Goal: Task Accomplishment & Management: Complete application form

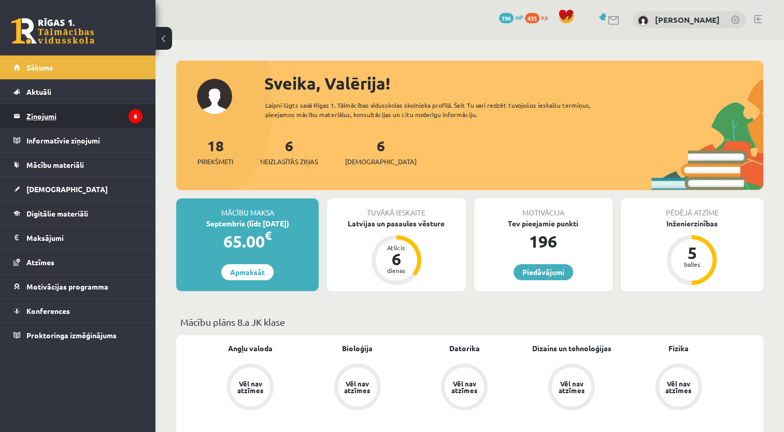
click at [49, 119] on legend "Ziņojumi 6" at bounding box center [84, 116] width 116 height 24
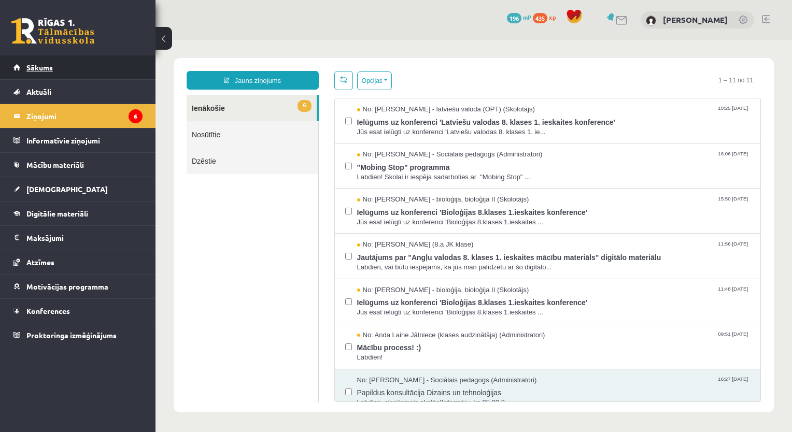
click at [36, 66] on span "Sākums" at bounding box center [39, 67] width 26 height 9
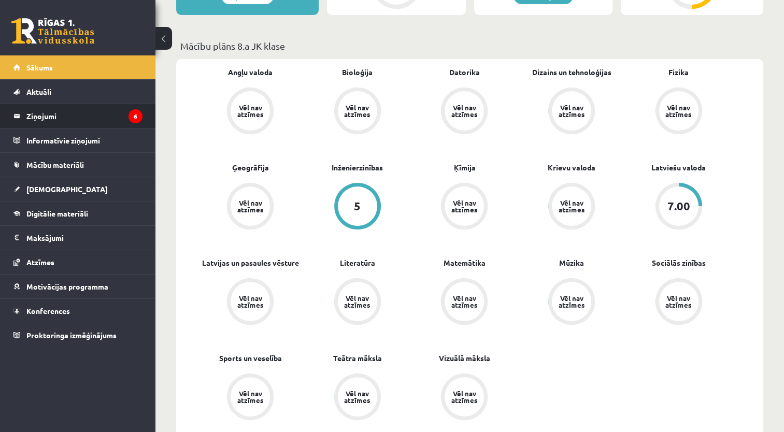
scroll to position [259, 0]
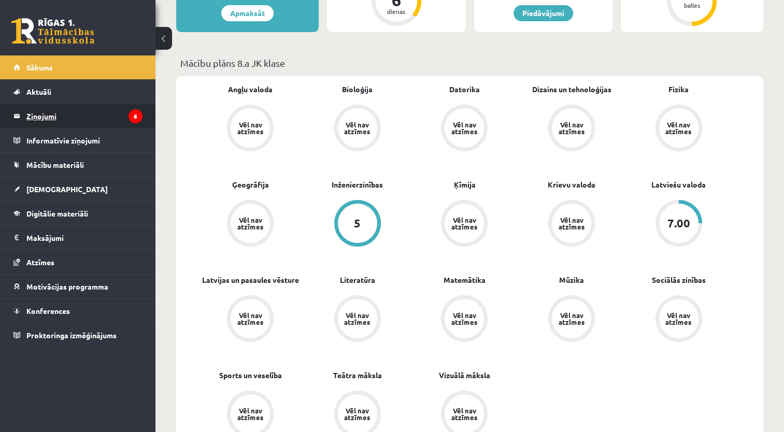
click at [51, 117] on legend "Ziņojumi 6" at bounding box center [84, 116] width 116 height 24
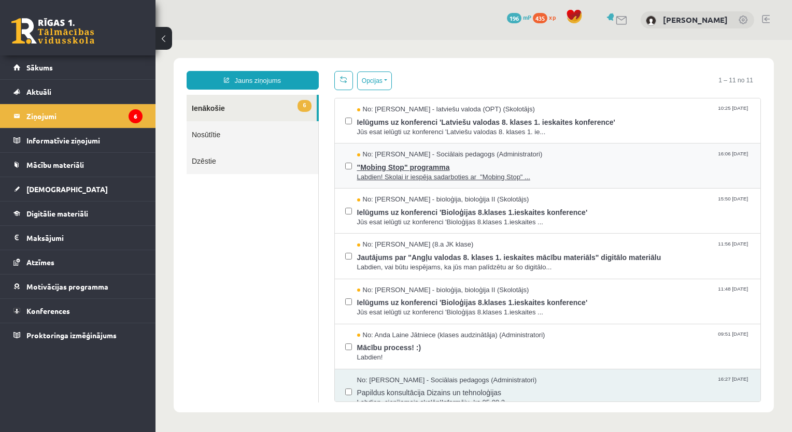
click at [410, 165] on span ""Mobing Stop" programma" at bounding box center [553, 166] width 393 height 13
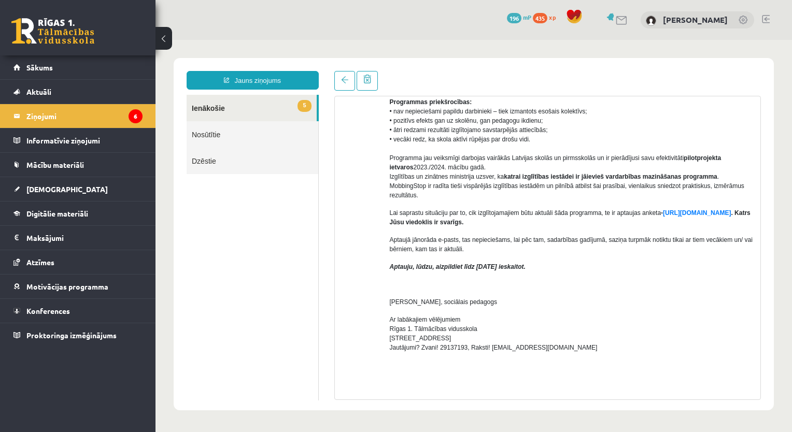
scroll to position [201, 0]
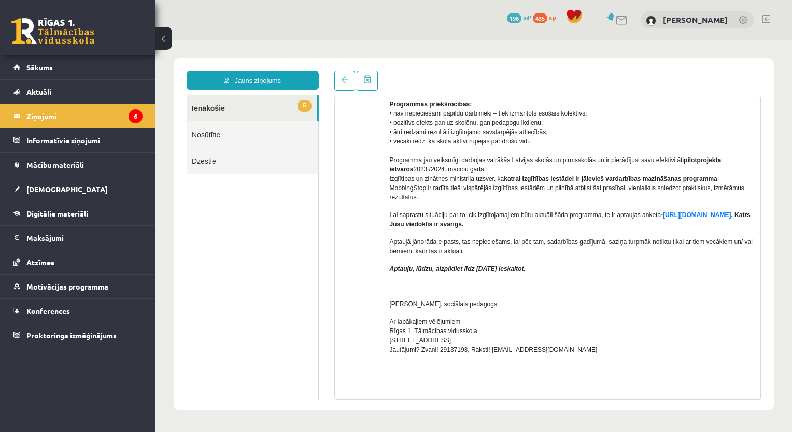
click at [205, 103] on link "5 Ienākošie" at bounding box center [252, 108] width 130 height 26
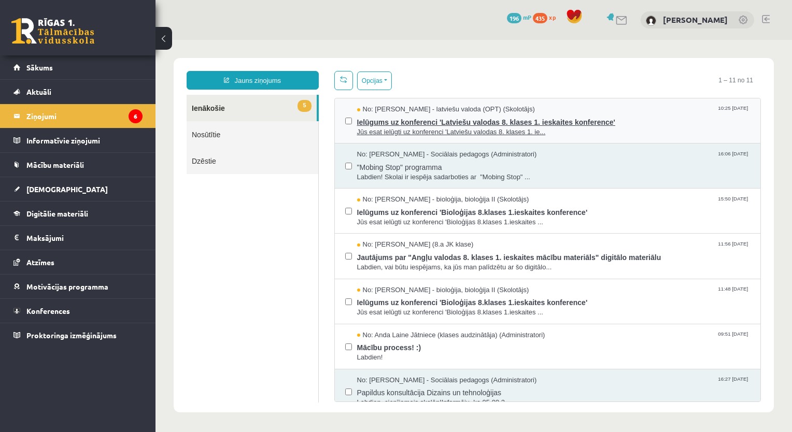
scroll to position [0, 0]
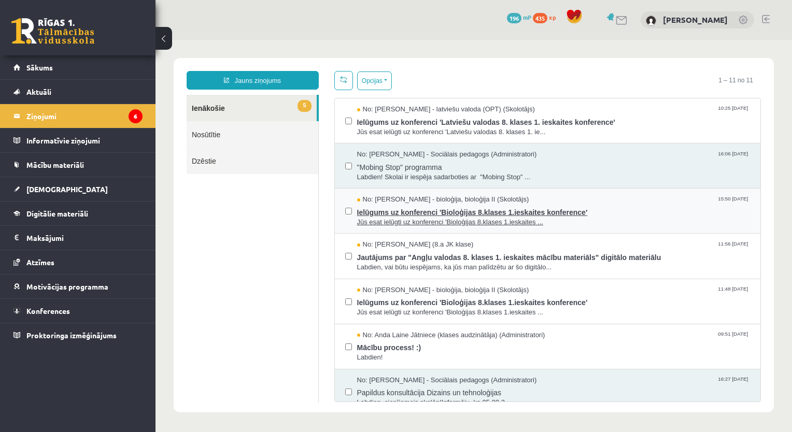
click at [390, 207] on span "Ielūgums uz konferenci 'Bioloģijas 8.klases 1.ieskaites konference'" at bounding box center [553, 211] width 393 height 13
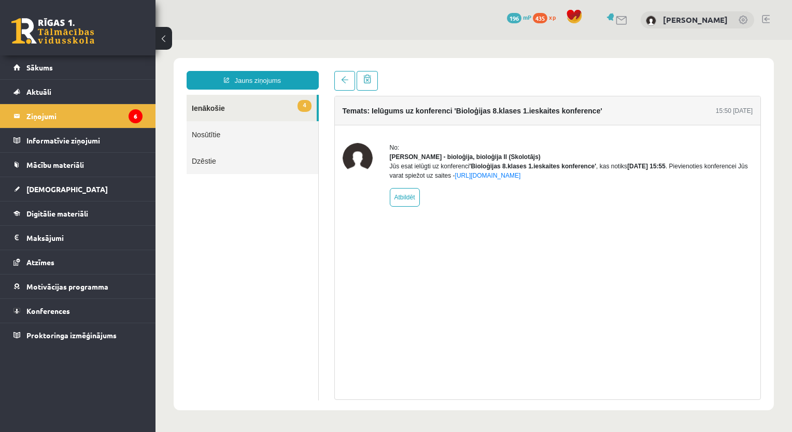
click at [218, 103] on link "4 Ienākošie" at bounding box center [252, 108] width 130 height 26
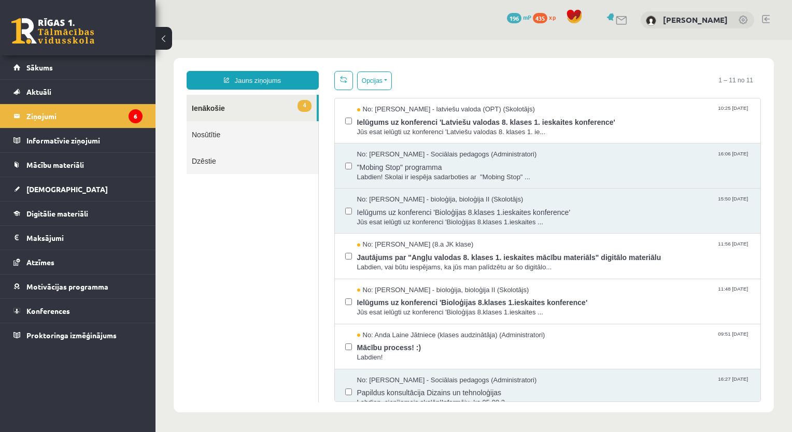
click at [218, 103] on html "Jauns ziņojums 4 Ienākošie Nosūtītie Dzēstie * ********* ********* ******* Opci…" at bounding box center [473, 235] width 636 height 391
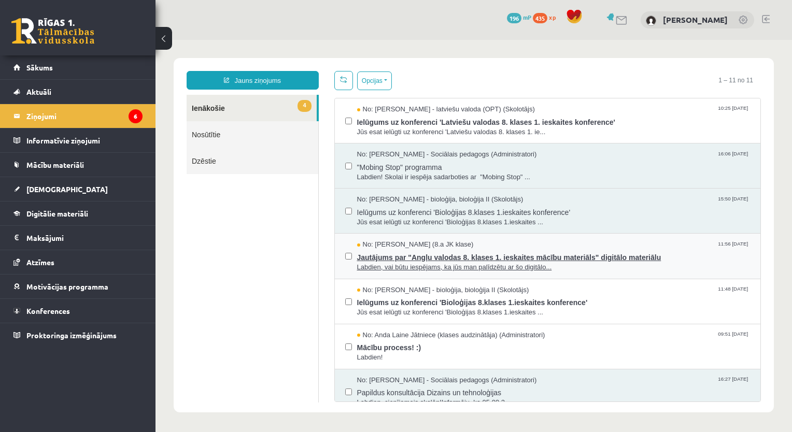
click at [393, 254] on span "Jautājums par "Angļu valodas 8. klases 1. ieskaites mācību materiāls" digitālo …" at bounding box center [553, 256] width 393 height 13
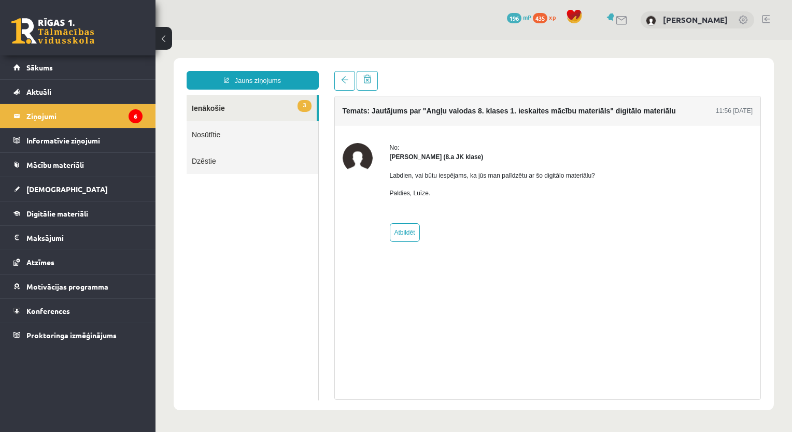
click at [218, 105] on link "3 Ienākošie" at bounding box center [252, 108] width 130 height 26
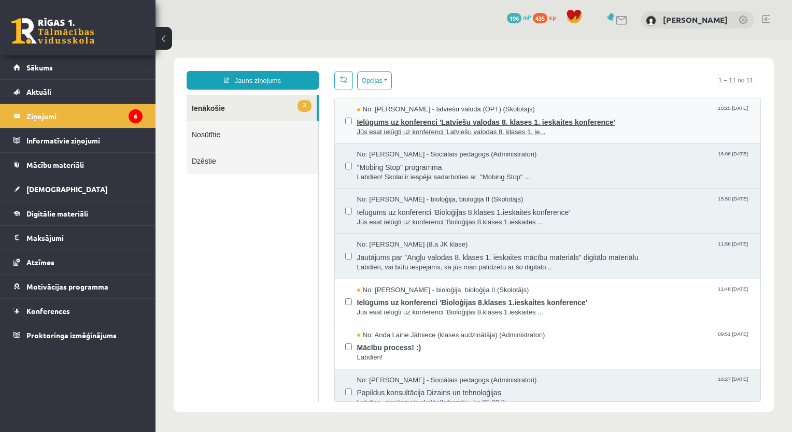
click at [398, 121] on span "Ielūgums uz konferenci 'Latviešu valodas 8. klases 1. ieskaites konference'" at bounding box center [553, 121] width 393 height 13
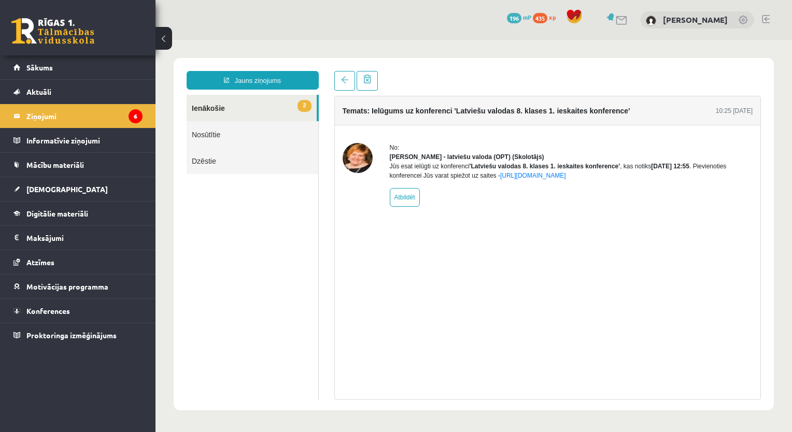
click at [207, 105] on link "2 Ienākošie" at bounding box center [252, 108] width 130 height 26
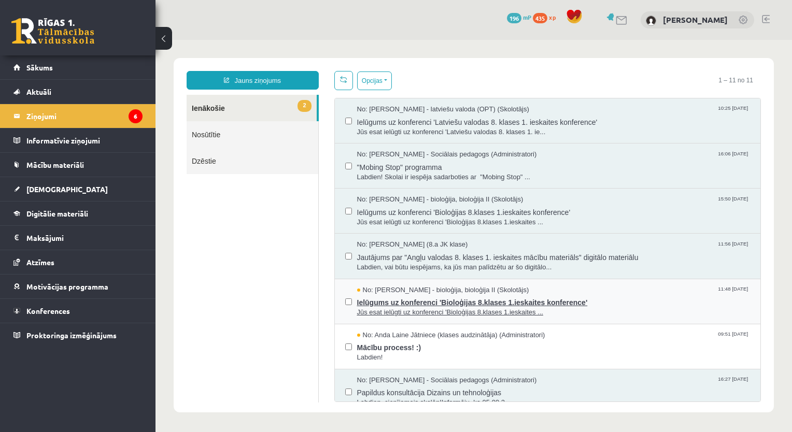
click at [476, 295] on span "Ielūgums uz konferenci 'Bioloģijas 8.klases 1.ieskaites konference'" at bounding box center [553, 301] width 393 height 13
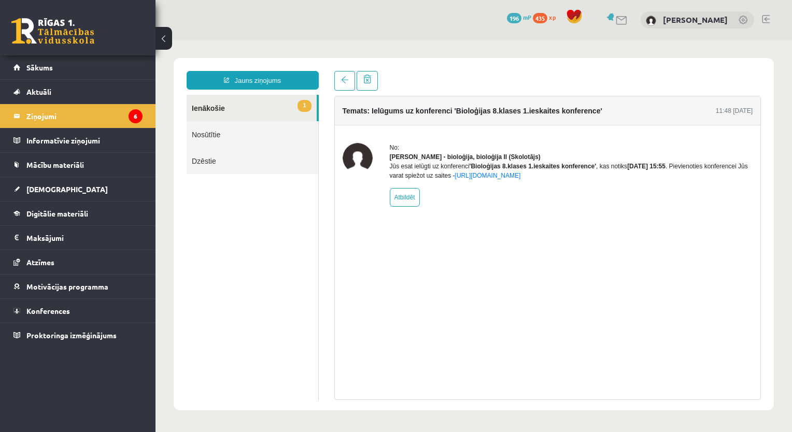
click at [205, 106] on link "1 Ienākošie" at bounding box center [252, 108] width 130 height 26
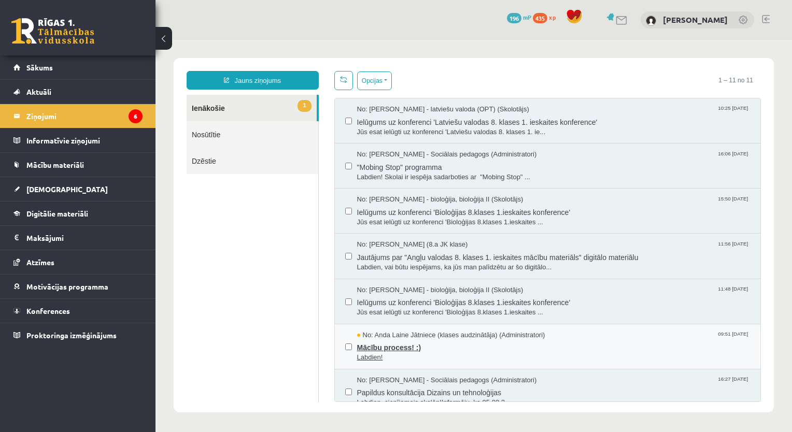
click at [379, 341] on span "Mācību process! :)" at bounding box center [553, 346] width 393 height 13
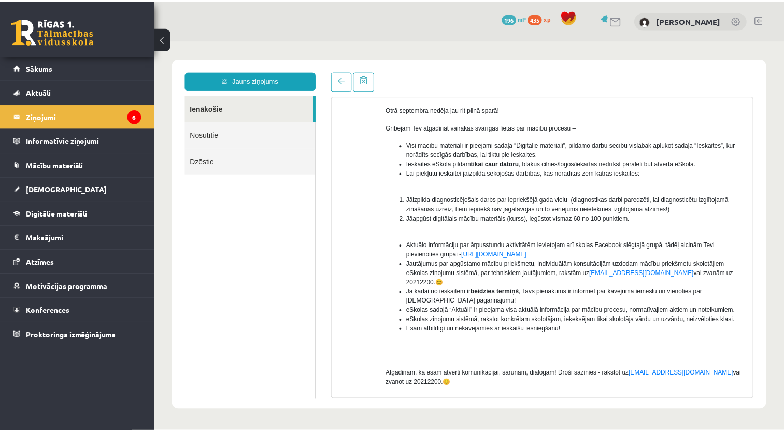
scroll to position [114, 0]
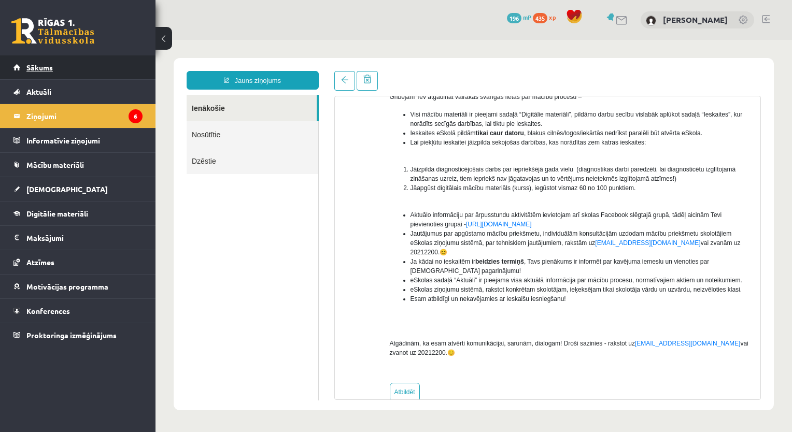
click at [42, 65] on span "Sākums" at bounding box center [39, 67] width 26 height 9
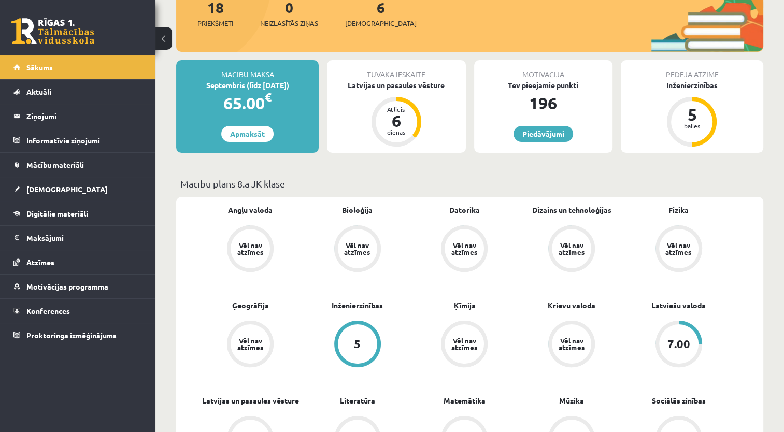
scroll to position [104, 0]
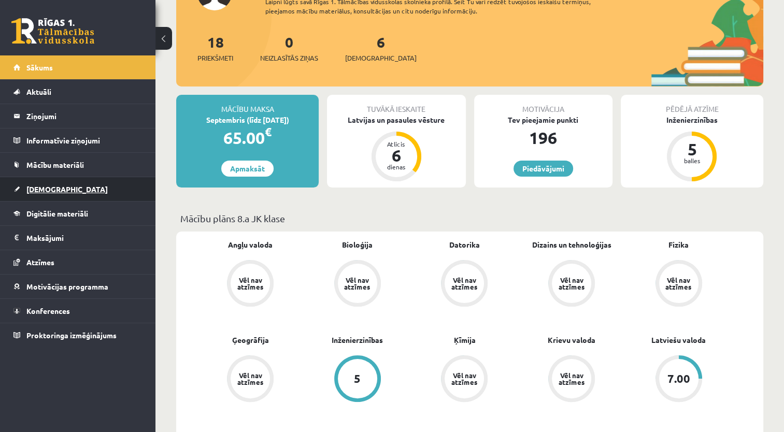
click at [52, 190] on span "[DEMOGRAPHIC_DATA]" at bounding box center [66, 188] width 81 height 9
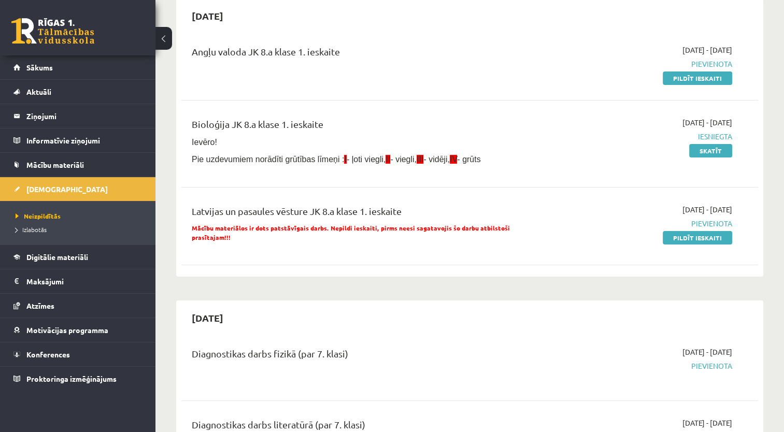
scroll to position [52, 0]
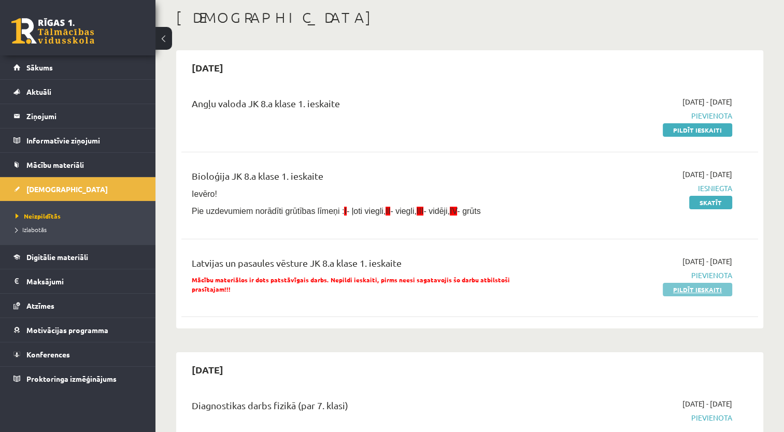
click at [715, 287] on link "Pildīt ieskaiti" at bounding box center [697, 289] width 69 height 13
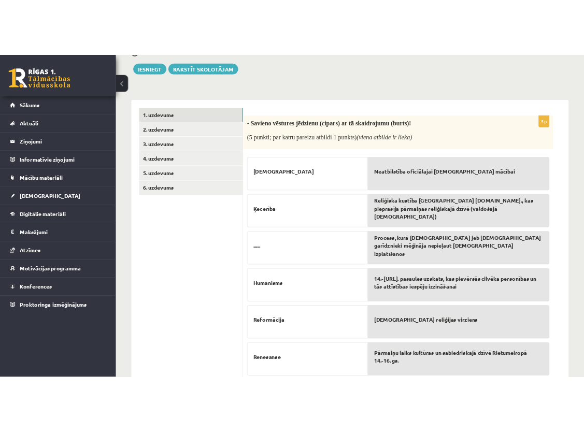
scroll to position [155, 0]
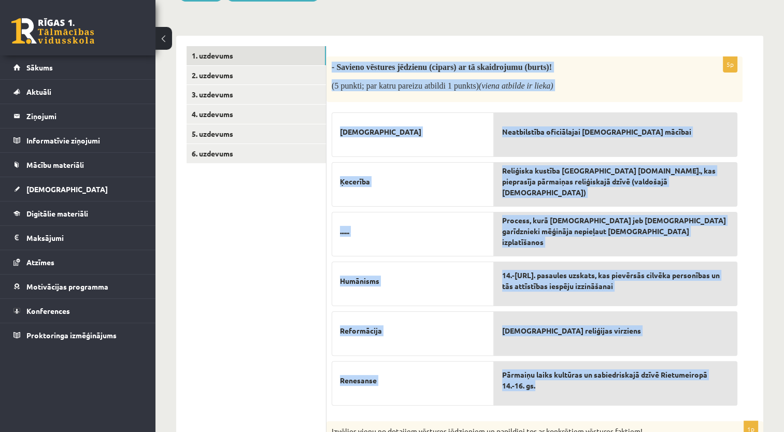
drag, startPoint x: 332, startPoint y: 60, endPoint x: 551, endPoint y: 393, distance: 398.7
click at [551, 393] on div "5p - Savieno vēstures jēdzienu (cipars) ar tā skaidrojumu (burts)! (5 punkti; p…" at bounding box center [534, 233] width 416 height 355
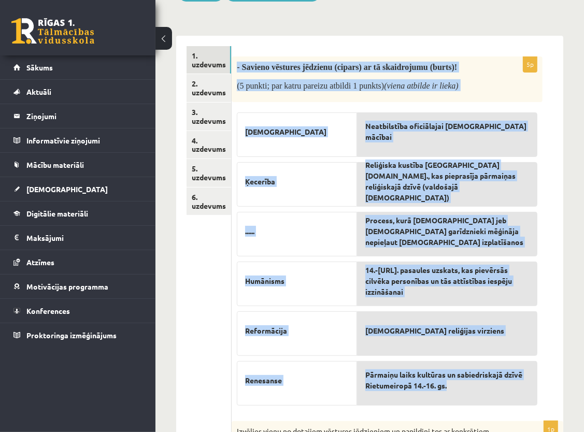
click at [483, 70] on p "- Savieno vēstures jēdzienu (cipars) ar tā skaidrojumu (burts)!" at bounding box center [361, 67] width 249 height 11
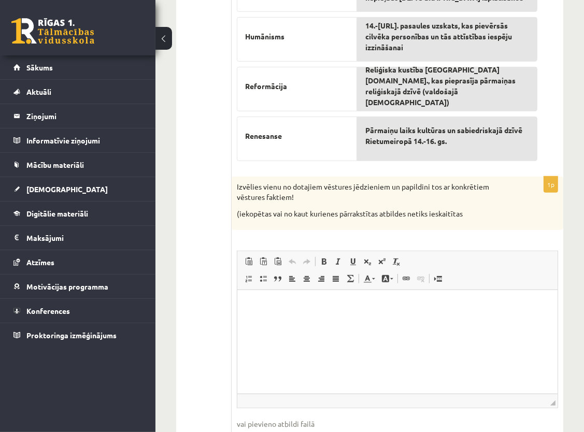
scroll to position [415, 0]
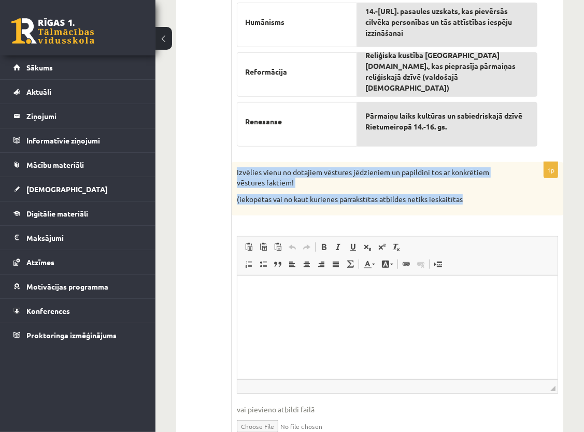
drag, startPoint x: 236, startPoint y: 167, endPoint x: 467, endPoint y: 198, distance: 233.1
click at [467, 198] on div "Izvēlies vienu no dotajiem vēstures jēdzieniem un papildini tos ar konkrētiem v…" at bounding box center [398, 188] width 332 height 53
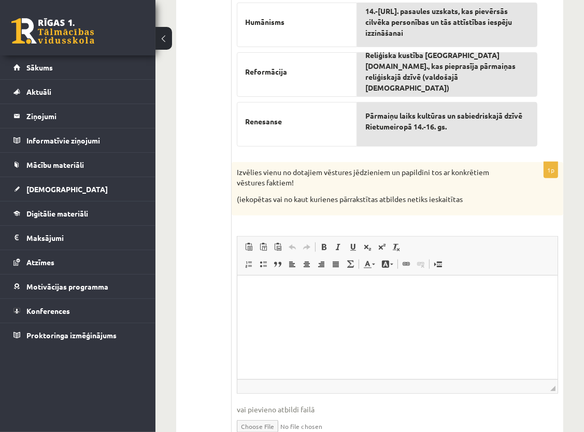
click at [452, 226] on div "1p Izvēlies vienu no dotajiem vēstures jēdzieniem un papildini tos ar konkrētie…" at bounding box center [398, 307] width 332 height 290
click at [441, 293] on p "Bagātinātā teksta redaktors, wiswyg-editor-user-answer-47024910040300" at bounding box center [398, 291] width 300 height 11
click at [283, 292] on p "**********" at bounding box center [398, 291] width 300 height 11
click at [305, 291] on p "**********" at bounding box center [398, 291] width 300 height 11
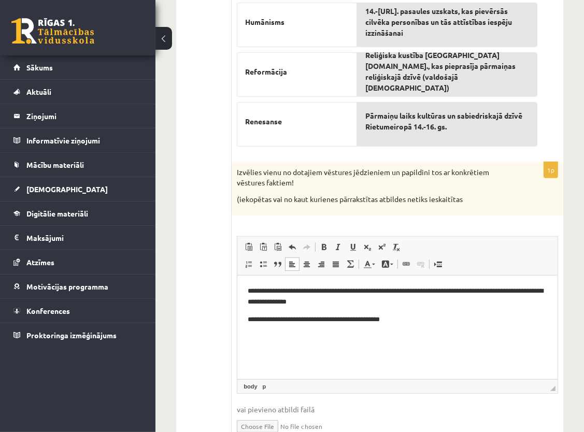
click at [294, 320] on p "**********" at bounding box center [398, 320] width 300 height 11
click at [295, 318] on p "**********" at bounding box center [398, 320] width 300 height 11
click at [424, 317] on p "**********" at bounding box center [398, 320] width 300 height 11
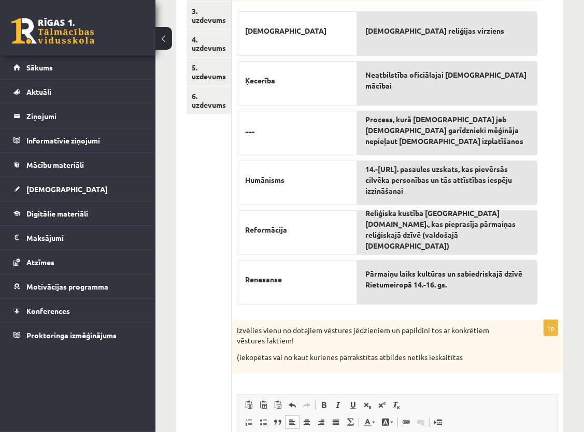
scroll to position [153, 0]
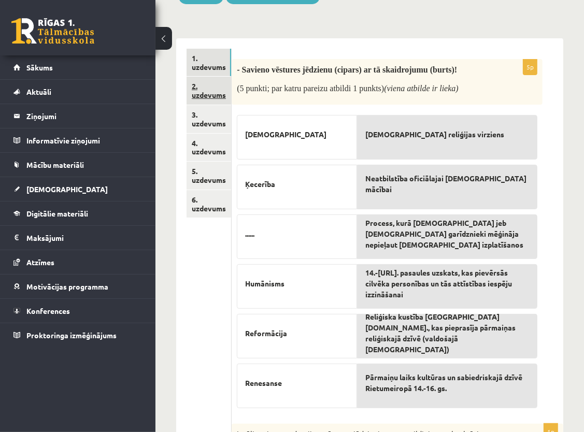
click at [211, 90] on link "2. uzdevums" at bounding box center [209, 91] width 45 height 28
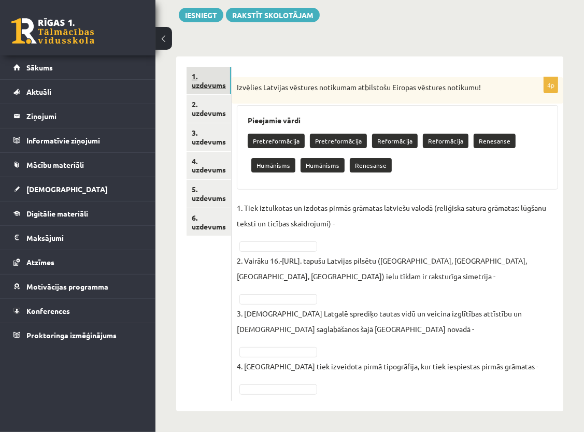
click at [216, 78] on link "1. uzdevums" at bounding box center [209, 81] width 45 height 28
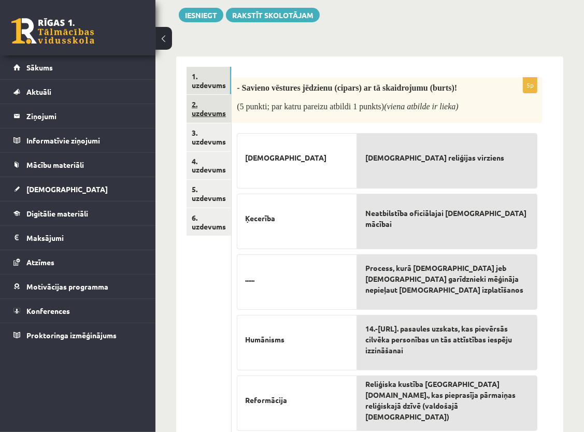
scroll to position [0, 0]
click at [204, 106] on link "2. uzdevums" at bounding box center [209, 109] width 45 height 28
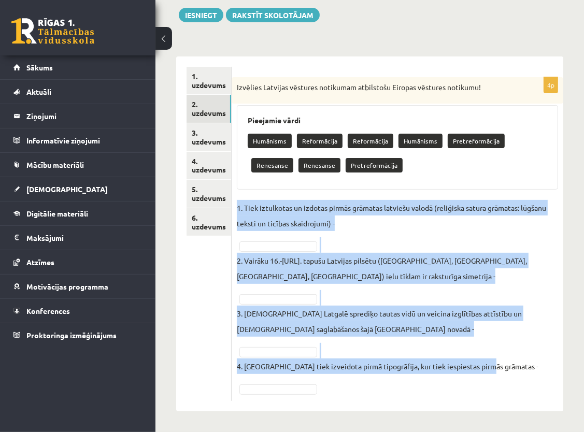
drag, startPoint x: 238, startPoint y: 205, endPoint x: 491, endPoint y: 362, distance: 297.6
click at [491, 362] on fieldset "1. Tiek iztulkotas un izdotas pirmās grāmatas latviešu valodā (reliģiska satura…" at bounding box center [397, 298] width 321 height 196
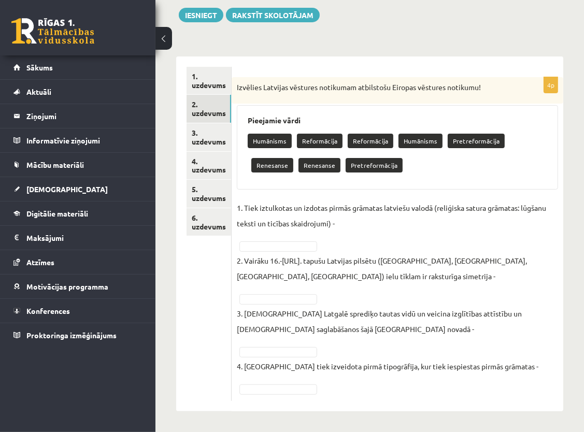
click at [548, 362] on fieldset "1. Tiek iztulkotas un izdotas pirmās grāmatas latviešu valodā (reliģiska satura…" at bounding box center [397, 298] width 321 height 196
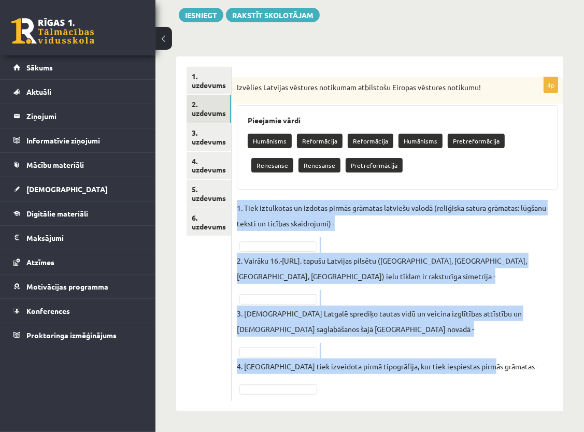
drag, startPoint x: 235, startPoint y: 206, endPoint x: 489, endPoint y: 374, distance: 304.5
click at [489, 374] on div "4p Izvēlies Latvijas vēstures notikumam atbilstošu Eiropas vēstures notikumu! P…" at bounding box center [398, 239] width 332 height 324
click at [522, 357] on fieldset "1. Tiek iztulkotas un izdotas pirmās grāmatas latviešu valodā (reliģiska satura…" at bounding box center [397, 298] width 321 height 196
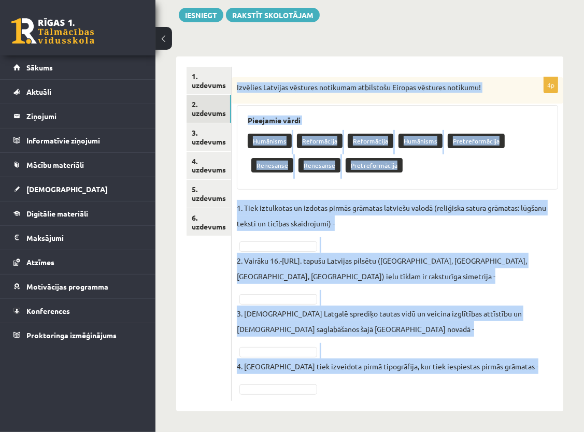
drag, startPoint x: 237, startPoint y: 86, endPoint x: 357, endPoint y: 404, distance: 339.4
click at [357, 404] on div "4p Izvēlies Latvijas vēstures notikumam atbilstošu Eiropas vēstures notikumu! P…" at bounding box center [398, 233] width 332 height 355
click at [444, 341] on fieldset "1. Tiek iztulkotas un izdotas pirmās grāmatas latviešu valodā (reliģiska satura…" at bounding box center [397, 298] width 321 height 196
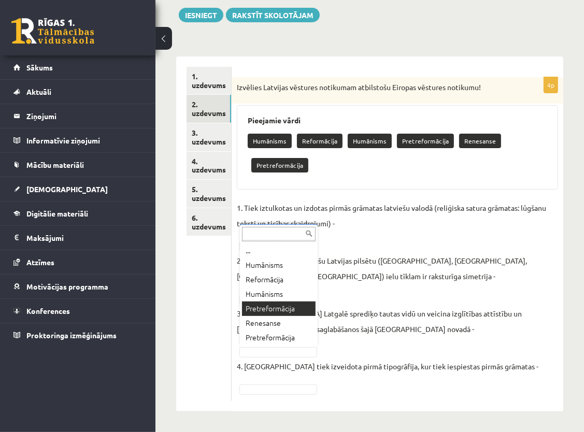
scroll to position [110, 0]
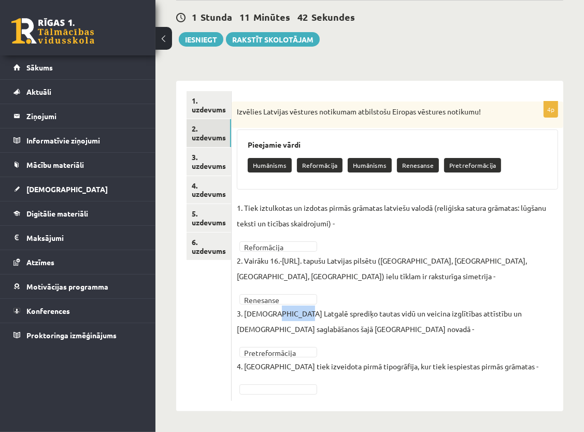
click at [271, 310] on p "3. Jezuīti Latgalē sprediķo tautas vidū un veicina izglītības attīstību un kato…" at bounding box center [397, 321] width 321 height 31
drag, startPoint x: 271, startPoint y: 310, endPoint x: 323, endPoint y: 344, distance: 62.5
click at [323, 344] on fieldset "**********" at bounding box center [397, 298] width 321 height 196
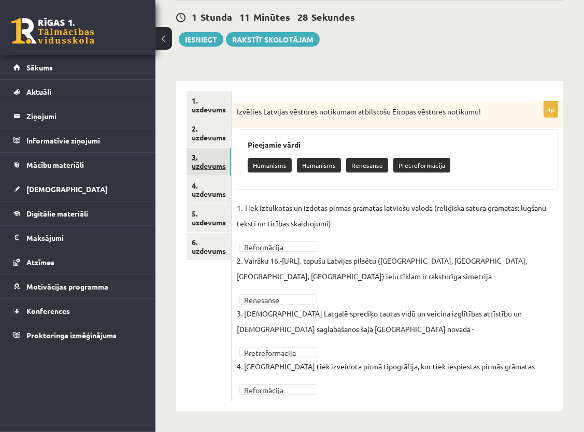
click at [197, 163] on link "3. uzdevums" at bounding box center [209, 162] width 45 height 28
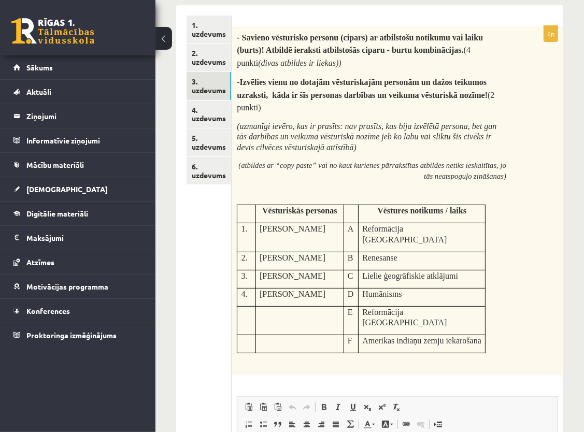
scroll to position [160, 0]
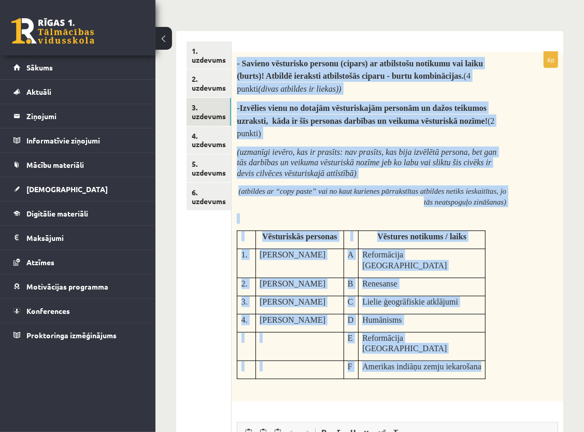
drag, startPoint x: 236, startPoint y: 63, endPoint x: 485, endPoint y: 345, distance: 376.3
click at [485, 345] on div "- Savieno vēsturisko personu (cipars) ar atbilstošu notikumu vai laiku (burts)!…" at bounding box center [398, 227] width 332 height 350
click at [485, 361] on td "Amerikas indiāņu zemju iekarošana" at bounding box center [422, 370] width 127 height 18
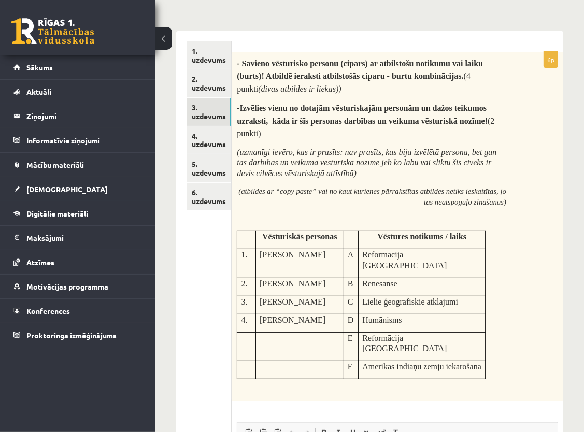
drag, startPoint x: 486, startPoint y: 336, endPoint x: 510, endPoint y: 221, distance: 117.7
click at [510, 221] on div "- Savieno vēsturisko personu (cipars) ar atbilstošu notikumu vai laiku (burts)!…" at bounding box center [398, 227] width 332 height 350
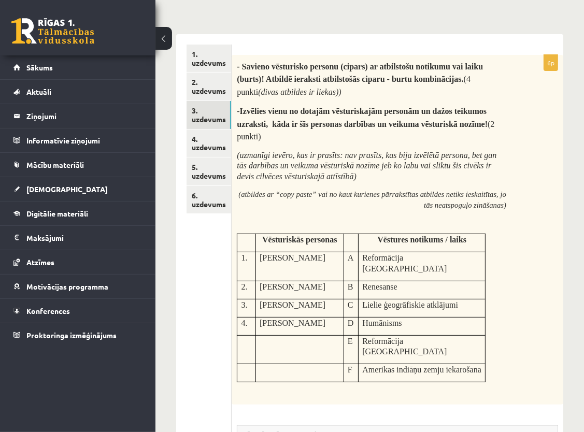
scroll to position [108, 0]
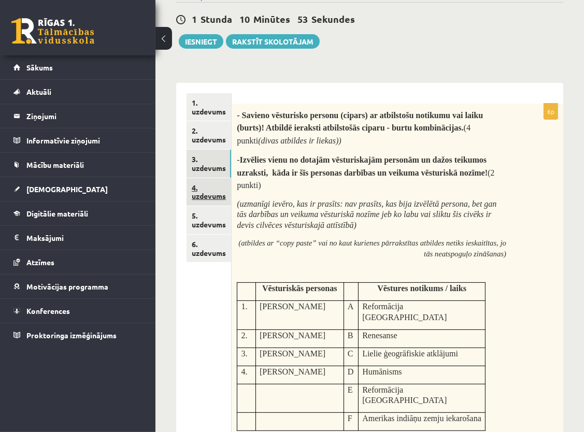
click at [215, 194] on link "4. uzdevums" at bounding box center [209, 192] width 45 height 28
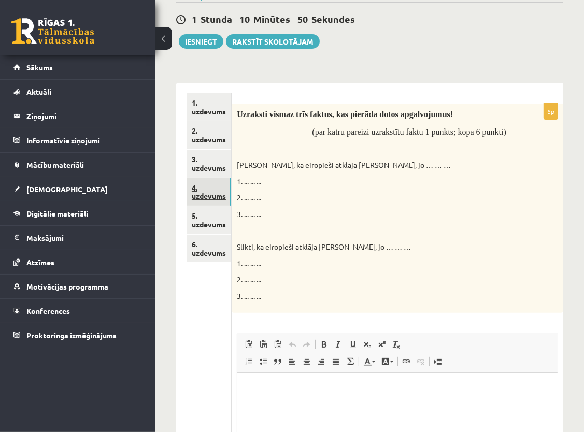
scroll to position [0, 0]
click at [198, 215] on link "5. uzdevums" at bounding box center [209, 220] width 45 height 28
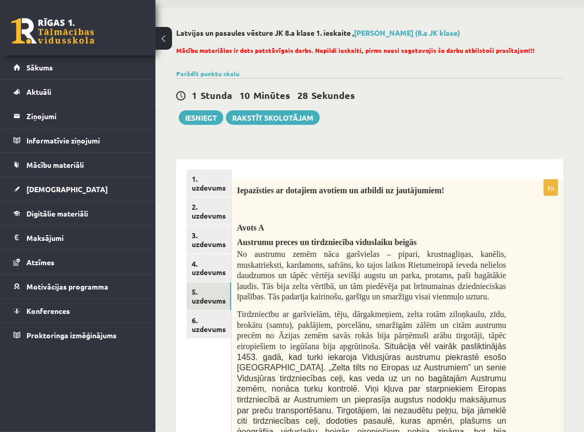
scroll to position [27, 0]
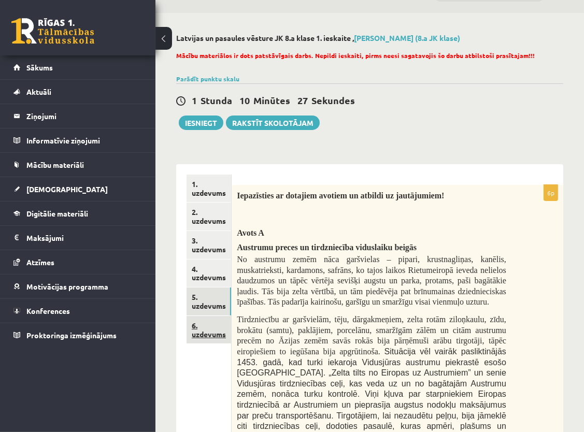
click at [209, 334] on link "6. uzdevums" at bounding box center [209, 330] width 45 height 28
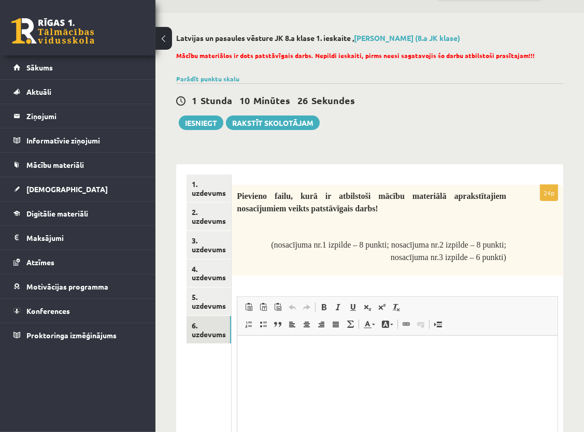
scroll to position [0, 0]
click at [207, 216] on link "2. uzdevums" at bounding box center [209, 217] width 45 height 28
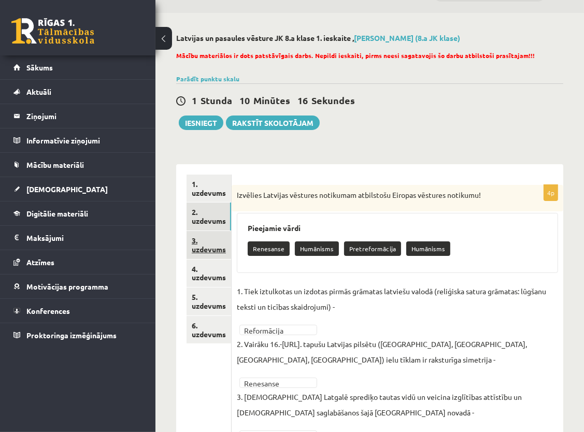
click at [191, 252] on link "3. uzdevums" at bounding box center [209, 245] width 45 height 28
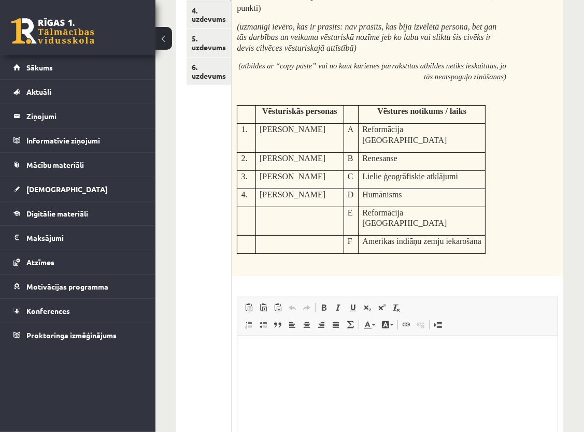
scroll to position [286, 0]
click at [331, 344] on html at bounding box center [397, 351] width 320 height 32
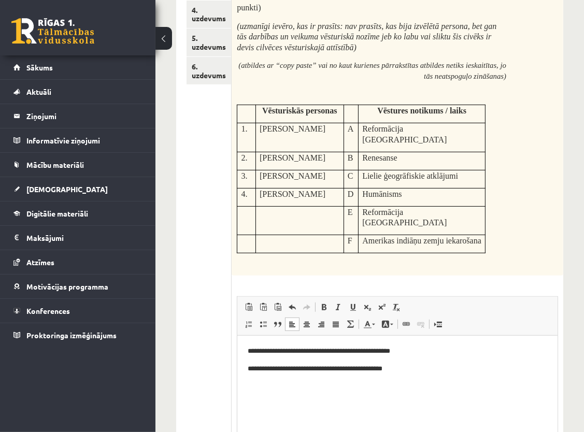
click at [425, 350] on p "**********" at bounding box center [398, 351] width 300 height 11
click at [415, 362] on body "**********" at bounding box center [398, 360] width 300 height 28
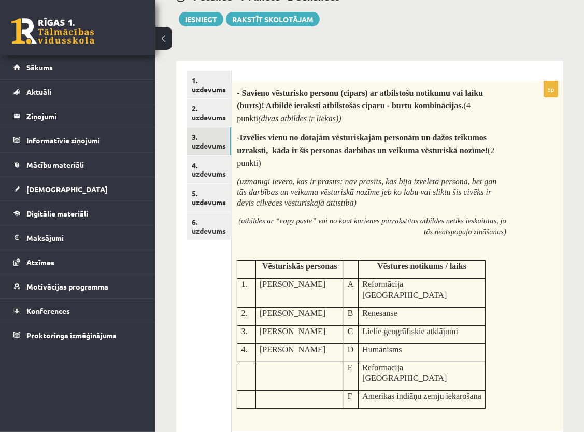
scroll to position [131, 0]
click at [205, 170] on link "4. uzdevums" at bounding box center [209, 170] width 45 height 28
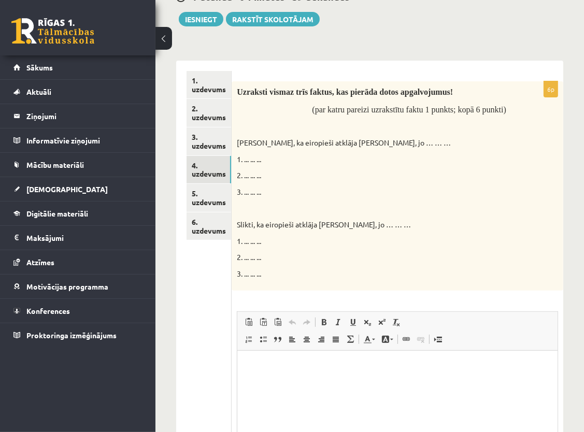
scroll to position [0, 0]
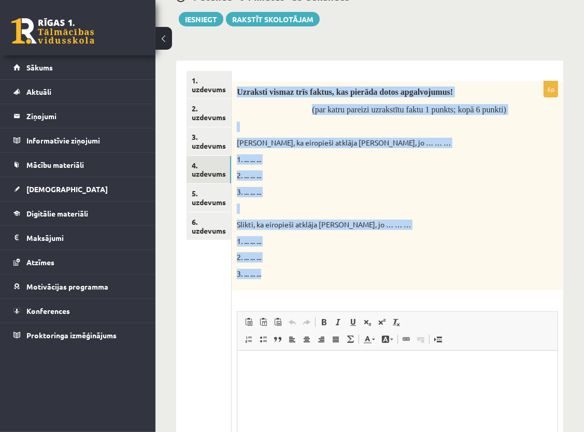
drag, startPoint x: 236, startPoint y: 90, endPoint x: 288, endPoint y: 269, distance: 186.1
click at [288, 269] on div "Uzraksti vismaz trīs faktus, kas pierāda dotos apgalvojumus! (par katru pareizi…" at bounding box center [398, 185] width 332 height 209
click at [332, 196] on p "3. ... ... ..." at bounding box center [371, 192] width 269 height 10
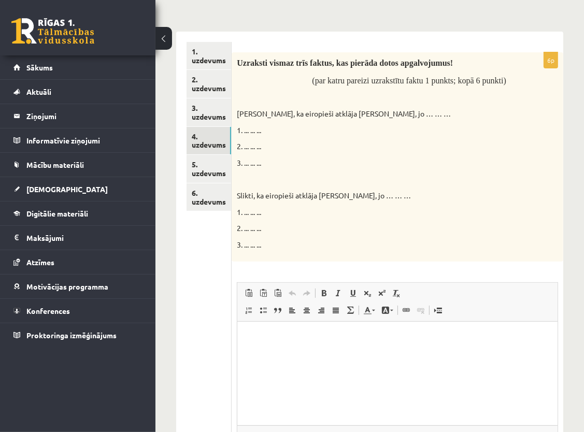
scroll to position [182, 0]
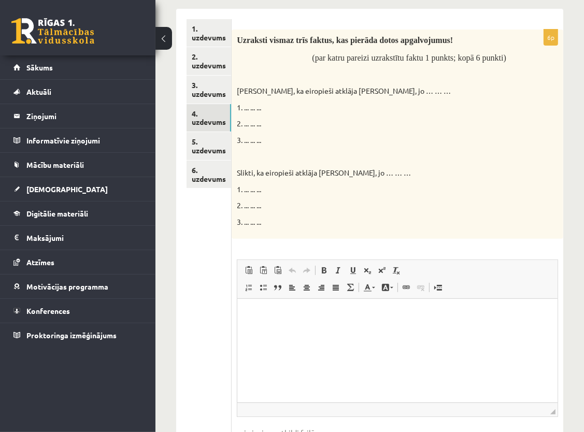
click at [305, 326] on html at bounding box center [397, 314] width 320 height 32
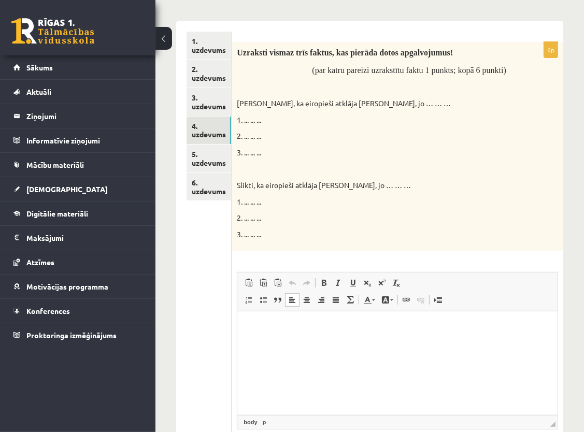
scroll to position [152, 0]
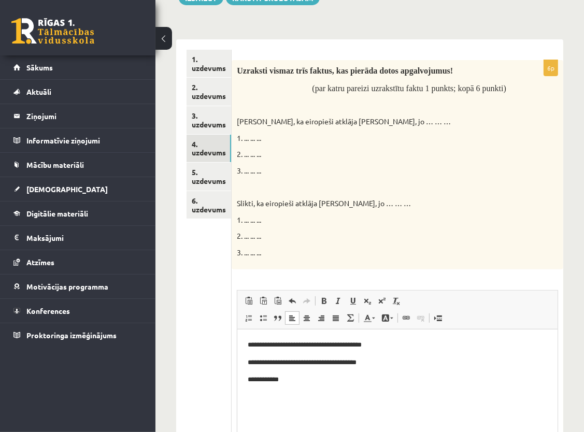
click at [274, 379] on p "**********" at bounding box center [398, 379] width 300 height 11
click at [292, 379] on p "**********" at bounding box center [398, 379] width 300 height 11
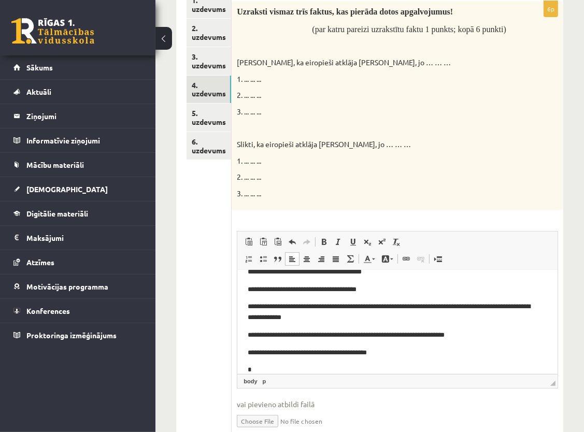
scroll to position [15, 0]
drag, startPoint x: 582, startPoint y: 163, endPoint x: 584, endPoint y: 184, distance: 21.3
click at [584, 184] on html "0 Dāvanas 196 mP 435 xp Valērija Kožemjakina Sākums Aktuāli Kā mācīties eSKOLĀ …" at bounding box center [292, 5] width 584 height 432
drag, startPoint x: 584, startPoint y: 184, endPoint x: 553, endPoint y: 158, distance: 41.2
click at [553, 158] on div "Uzraksti vismaz trīs faktus, kas pierāda dotos apgalvojumus! (par katru pareizi…" at bounding box center [398, 105] width 332 height 209
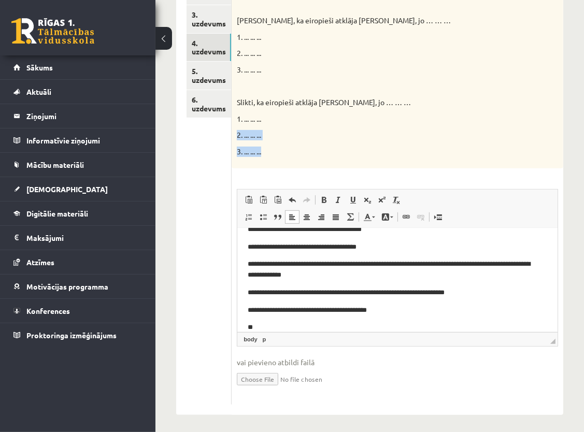
scroll to position [253, 0]
click at [350, 158] on div "Uzraksti vismaz trīs faktus, kas pierāda dotos apgalvojumus! (par katru pareizi…" at bounding box center [398, 63] width 332 height 209
click at [508, 118] on div "Uzraksti vismaz trīs faktus, kas pierāda dotos apgalvojumus! (par katru pareizi…" at bounding box center [398, 63] width 332 height 209
click at [505, 118] on p "1. ... ... ..." at bounding box center [371, 119] width 269 height 10
click at [359, 330] on p "**" at bounding box center [393, 327] width 291 height 11
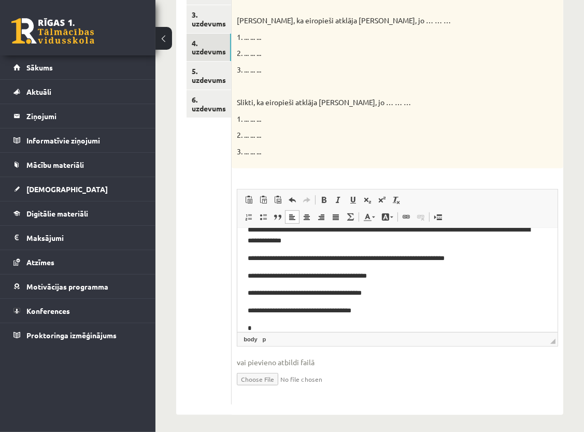
scroll to position [49, 0]
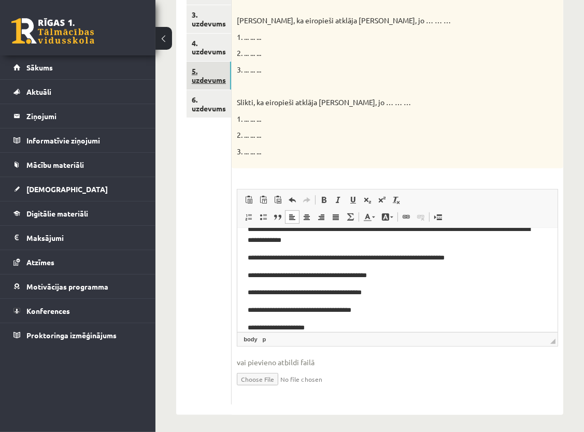
click at [209, 75] on link "5. uzdevums" at bounding box center [209, 76] width 45 height 28
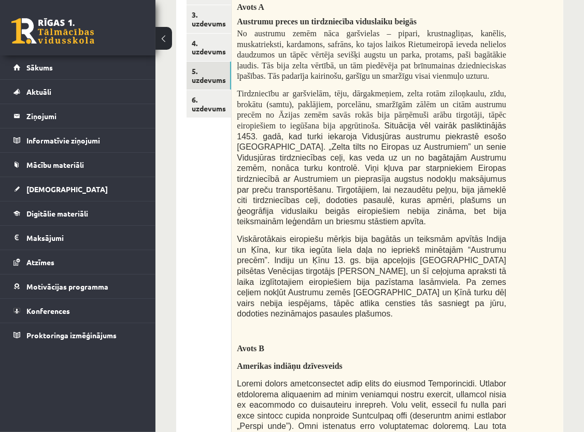
scroll to position [0, 0]
click at [205, 101] on link "6. uzdevums" at bounding box center [209, 104] width 45 height 28
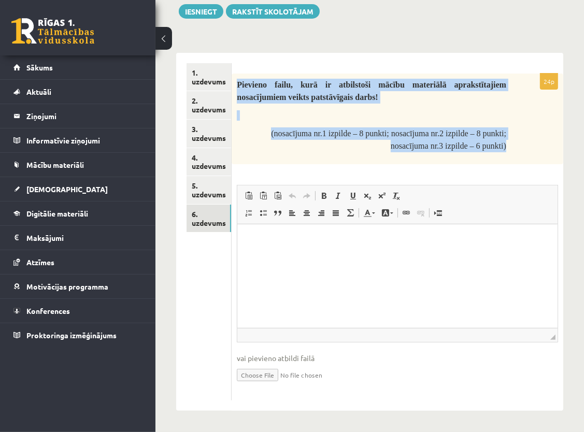
drag, startPoint x: 238, startPoint y: 82, endPoint x: 527, endPoint y: 151, distance: 297.1
click at [527, 151] on div "Pievieno failu, kurā ir atbilstoši mācību materiālā aprakstītajiem nosacījumiem…" at bounding box center [398, 119] width 332 height 91
click at [521, 20] on div "Latvijas un pasaules vēsture JK 8.a klase 1. ieskaite , Valērija Kožemjakina (8…" at bounding box center [369, 167] width 429 height 530
click at [368, 37] on div "Latvijas un pasaules vēsture JK 8.a klase 1. ieskaite , Valērija Kožemjakina (8…" at bounding box center [369, 167] width 429 height 530
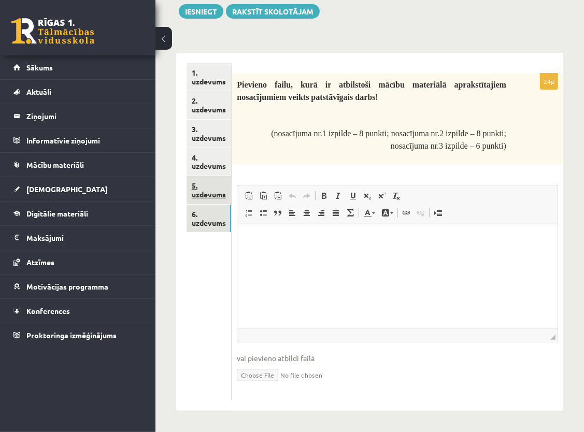
click at [199, 196] on link "5. uzdevums" at bounding box center [209, 190] width 45 height 28
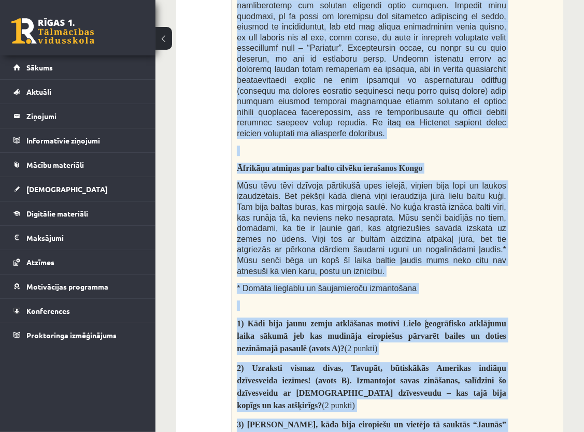
scroll to position [2086, 0]
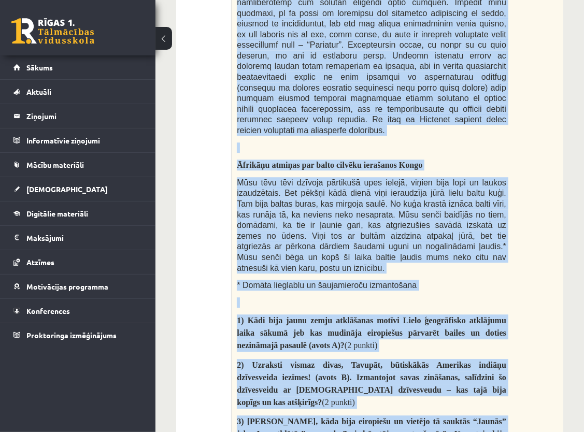
drag, startPoint x: 238, startPoint y: 29, endPoint x: 409, endPoint y: 330, distance: 346.2
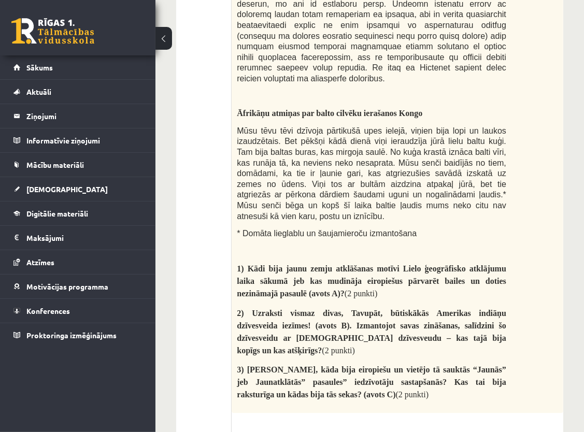
scroll to position [2242, 0]
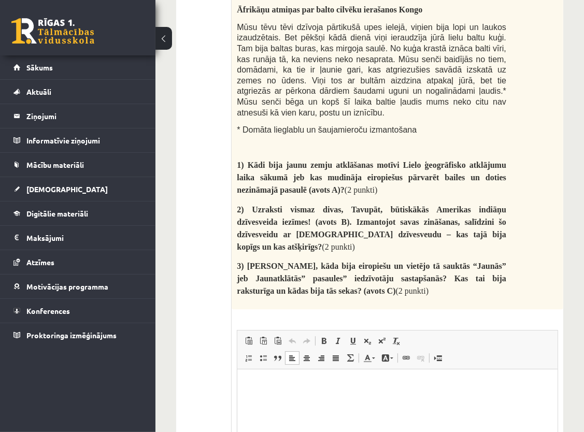
click at [329, 396] on html at bounding box center [397, 385] width 320 height 32
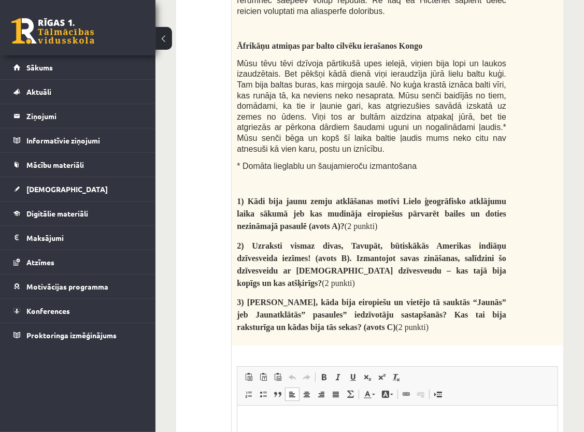
scroll to position [2190, 0]
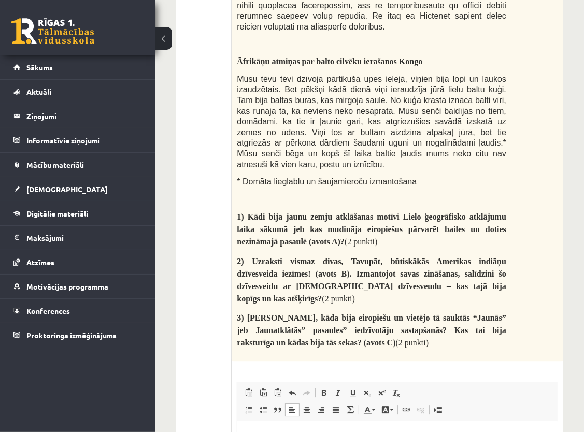
click at [346, 432] on p "**********" at bounding box center [398, 437] width 300 height 11
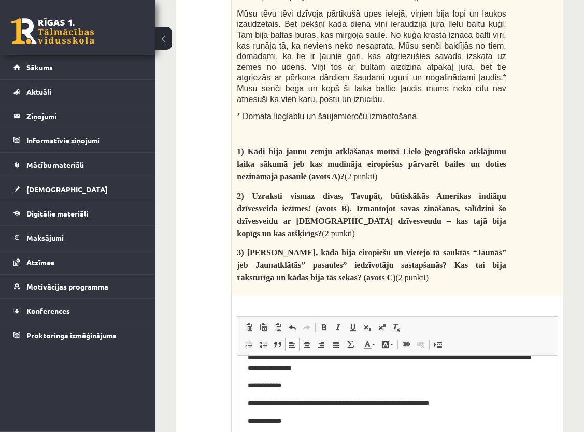
scroll to position [32, 0]
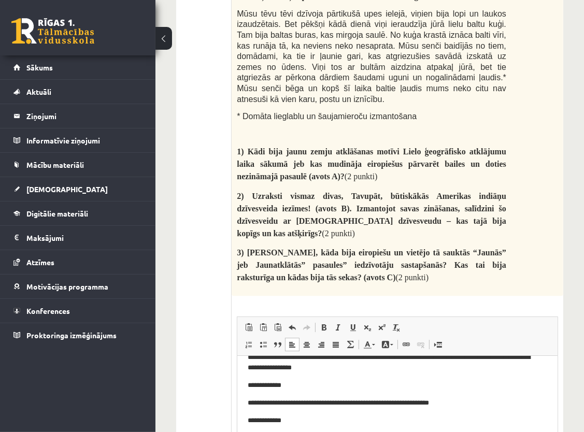
drag, startPoint x: 581, startPoint y: 378, endPoint x: 581, endPoint y: 363, distance: 14.5
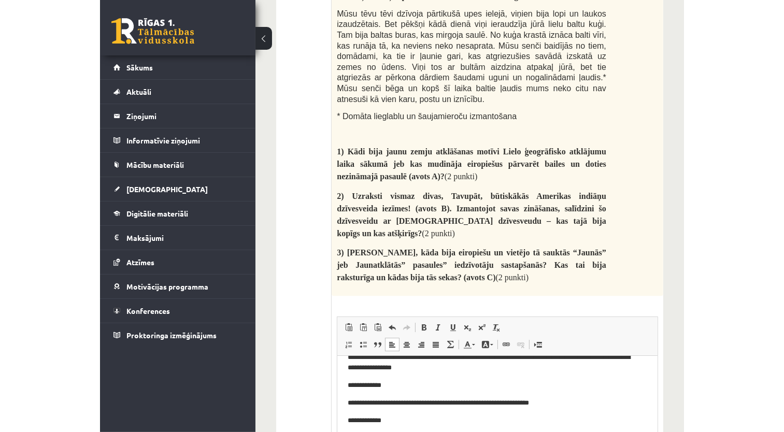
scroll to position [1930, 0]
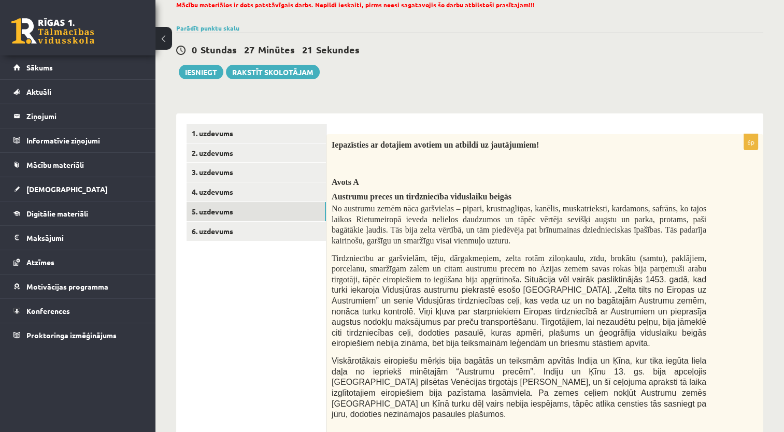
scroll to position [104, 0]
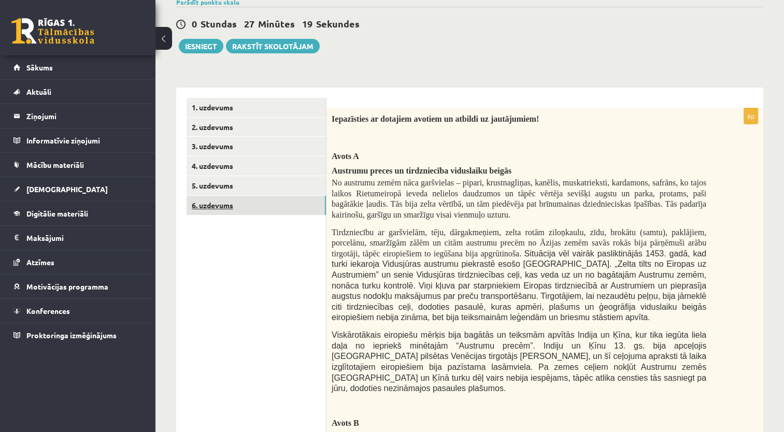
click at [205, 208] on link "6. uzdevums" at bounding box center [256, 205] width 139 height 19
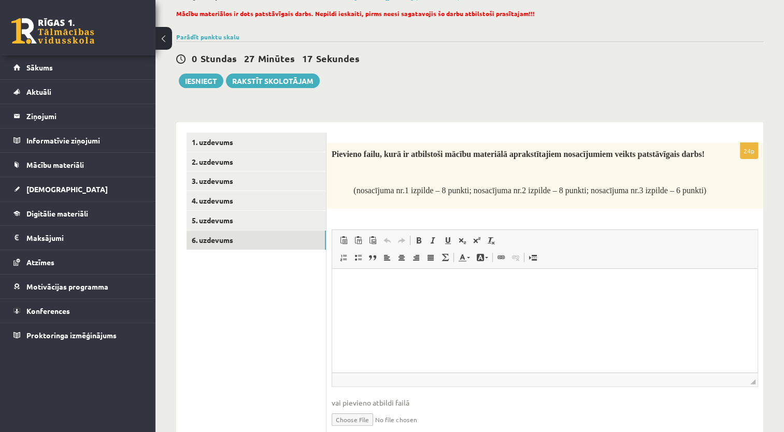
scroll to position [52, 0]
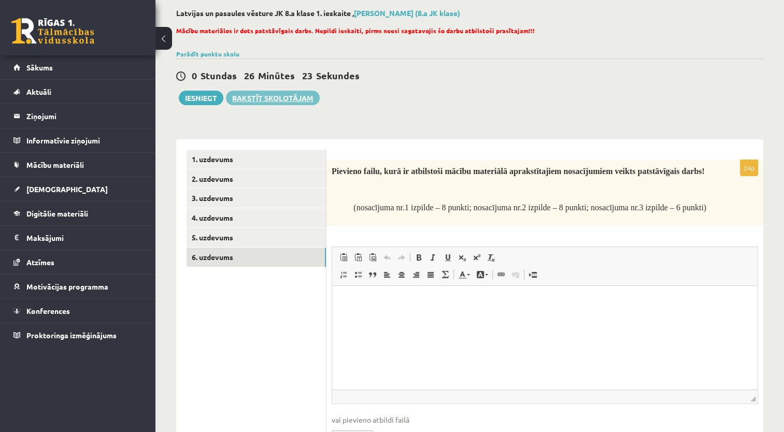
click at [264, 93] on link "Rakstīt skolotājam" at bounding box center [273, 98] width 94 height 15
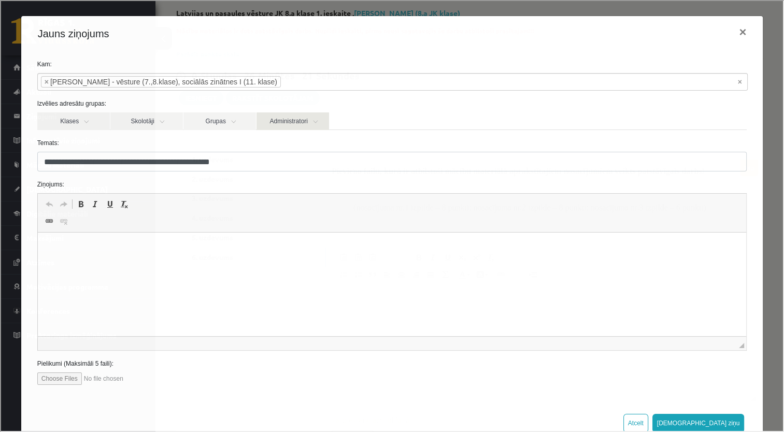
scroll to position [0, 0]
click at [223, 264] on html at bounding box center [391, 249] width 709 height 32
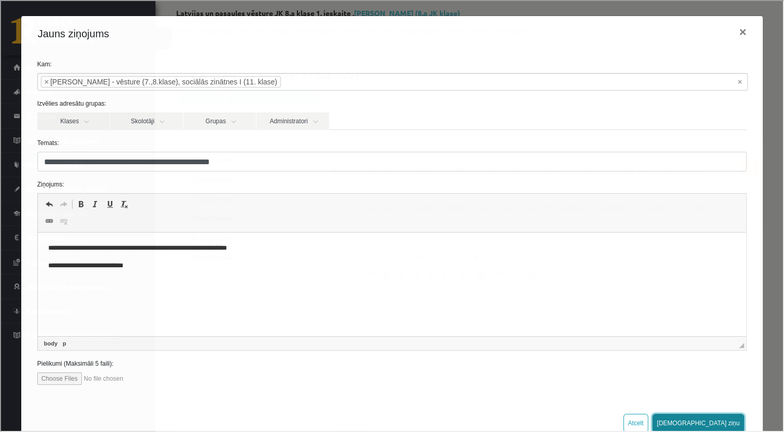
click at [732, 419] on button "Sūtīt ziņu" at bounding box center [697, 422] width 92 height 19
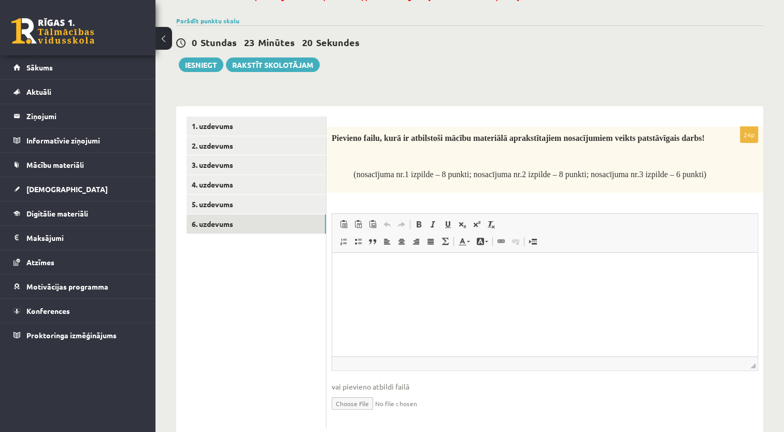
scroll to position [104, 0]
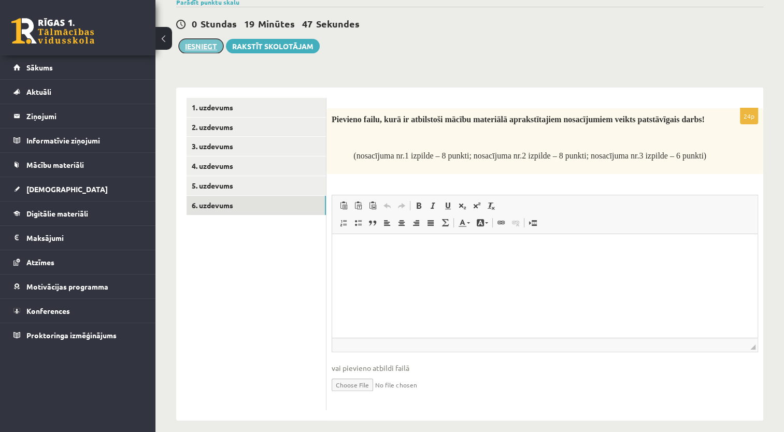
click at [205, 44] on button "Iesniegt" at bounding box center [201, 46] width 45 height 15
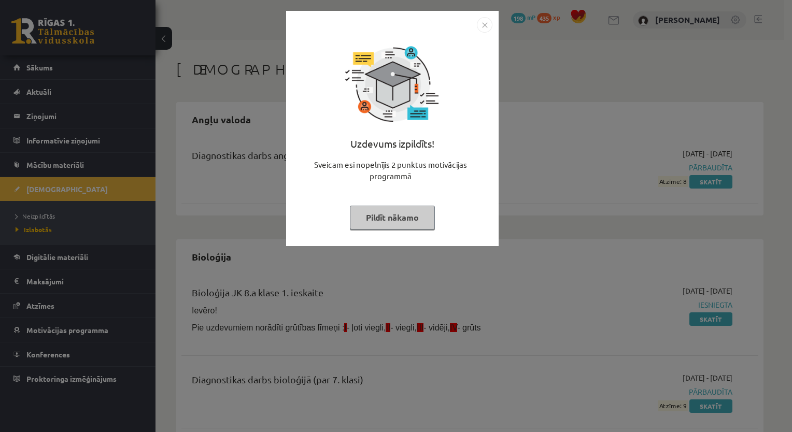
click at [379, 222] on button "Pildīt nākamo" at bounding box center [392, 218] width 85 height 24
